Goal: Check status: Check status

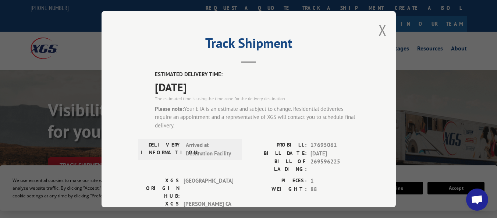
scroll to position [37, 0]
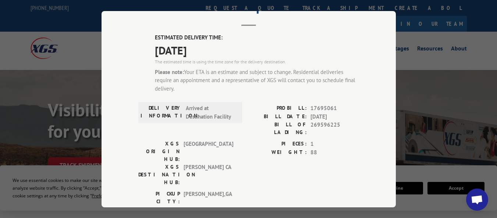
click at [368, 30] on div "Track Shipment ESTIMATED DELIVERY TIME: [DATE] The estimated time is using the …" at bounding box center [249, 109] width 294 height 196
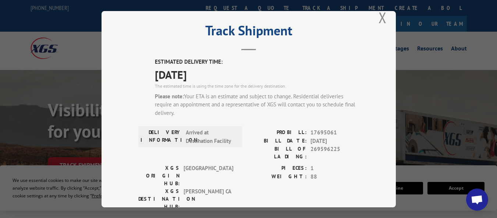
scroll to position [0, 0]
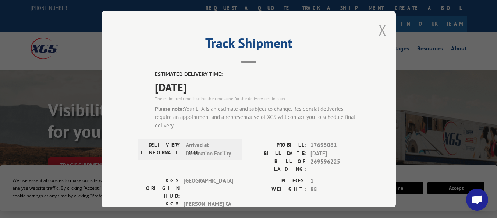
click at [382, 27] on button "Close modal" at bounding box center [382, 29] width 8 height 19
click at [382, 43] on ul "For [PERSON_NAME] For Retailers Services Advantages Resources About" at bounding box center [373, 48] width 196 height 11
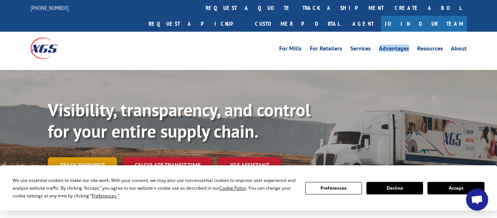
click at [100, 157] on link "Track shipment" at bounding box center [82, 164] width 69 height 15
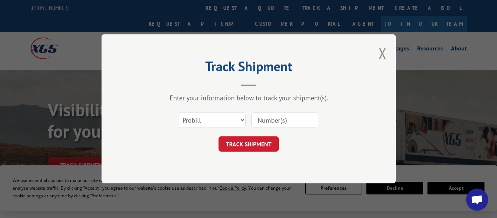
click at [270, 121] on input at bounding box center [285, 120] width 68 height 15
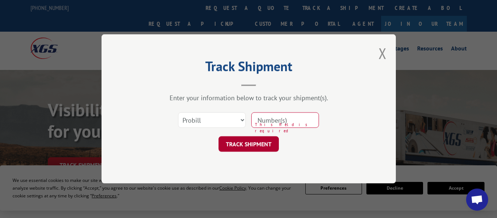
click at [243, 147] on button "TRACK SHIPMENT" at bounding box center [248, 143] width 60 height 15
click at [267, 120] on input at bounding box center [285, 120] width 68 height 15
paste input "17695062"
type input "17695062"
click at [239, 140] on button "TRACK SHIPMENT" at bounding box center [248, 143] width 60 height 15
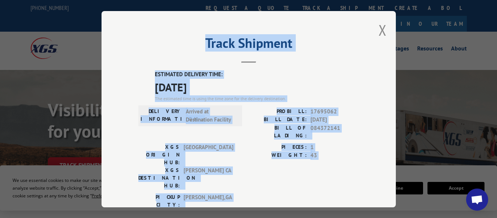
drag, startPoint x: 142, startPoint y: 60, endPoint x: 239, endPoint y: 178, distance: 152.3
click at [239, 178] on div "Track Shipment ESTIMATED DELIVERY TIME: [DATE] The estimated time is using the …" at bounding box center [249, 109] width 294 height 196
copy div "Track Shipment ESTIMATED DELIVERY TIME: [DATE] The estimated time is using the …"
click at [159, 84] on span "[DATE]" at bounding box center [257, 86] width 204 height 17
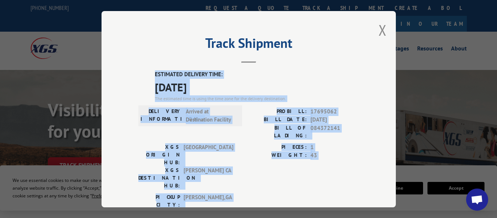
drag, startPoint x: 151, startPoint y: 67, endPoint x: 227, endPoint y: 175, distance: 131.8
click at [227, 175] on div "Track Shipment ESTIMATED DELIVERY TIME: [DATE] The estimated time is using the …" at bounding box center [249, 109] width 294 height 196
copy div "ESTIMATED DELIVERY TIME: [DATE] The estimated time is using the time zone for t…"
